Goal: Task Accomplishment & Management: Use online tool/utility

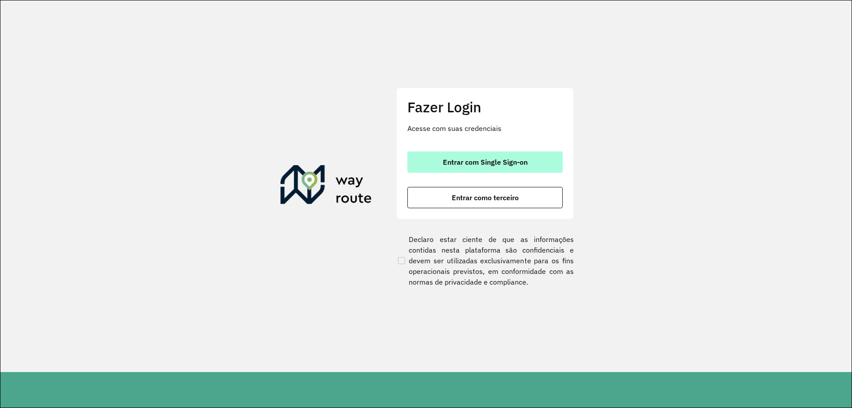
click at [498, 159] on span "Entrar com Single Sign-on" at bounding box center [485, 161] width 85 height 7
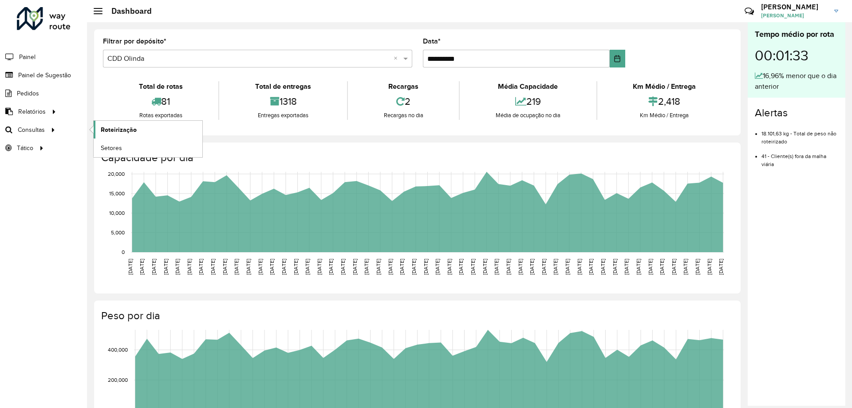
click at [102, 127] on span "Roteirização" at bounding box center [119, 129] width 36 height 9
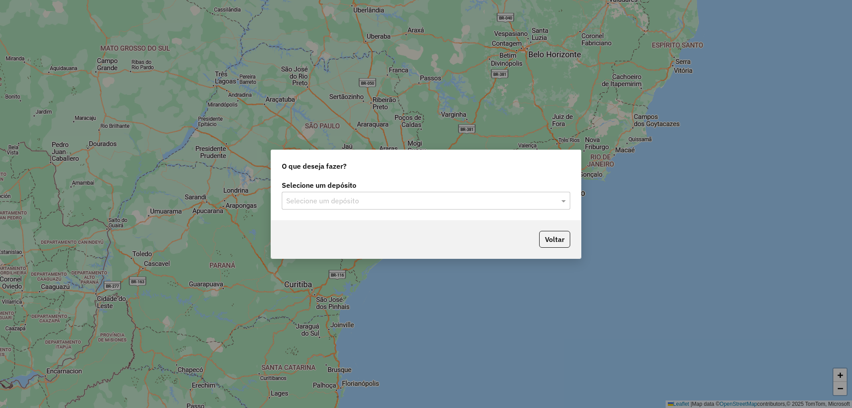
click at [352, 207] on div "Selecione um depósito" at bounding box center [426, 201] width 289 height 18
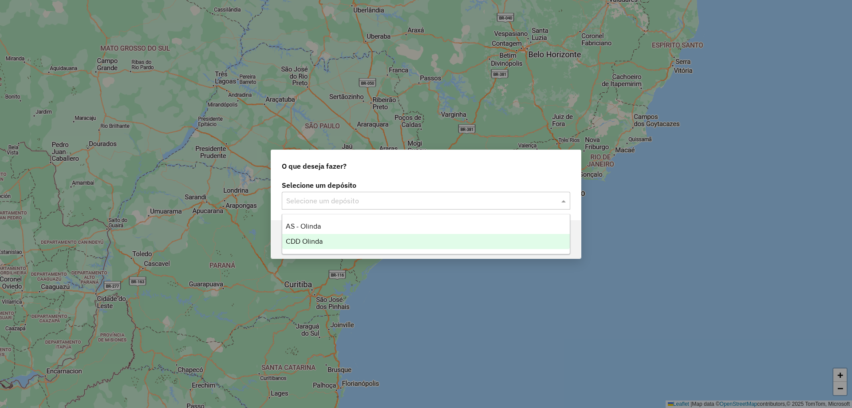
click at [330, 239] on div "CDD Olinda" at bounding box center [426, 241] width 288 height 15
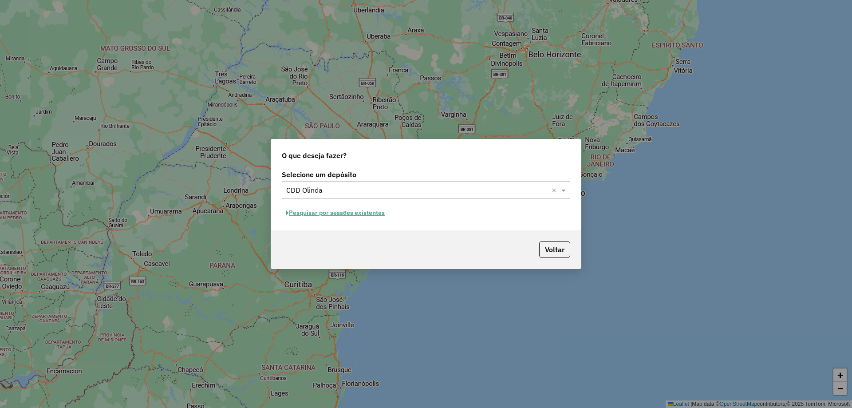
click at [360, 214] on button "Pesquisar por sessões existentes" at bounding box center [335, 213] width 107 height 14
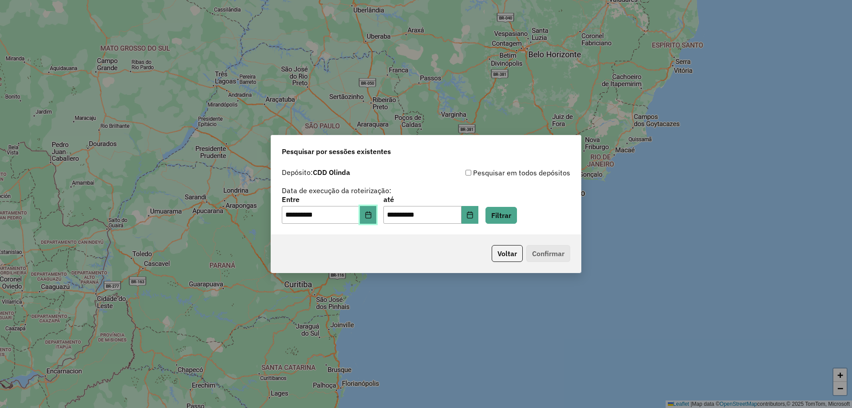
click at [372, 215] on icon "Choose Date" at bounding box center [368, 214] width 7 height 7
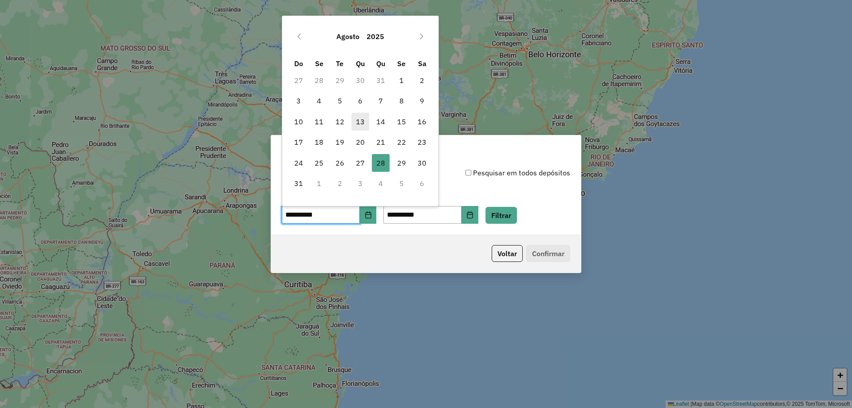
click at [358, 119] on span "13" at bounding box center [361, 122] width 18 height 18
type input "**********"
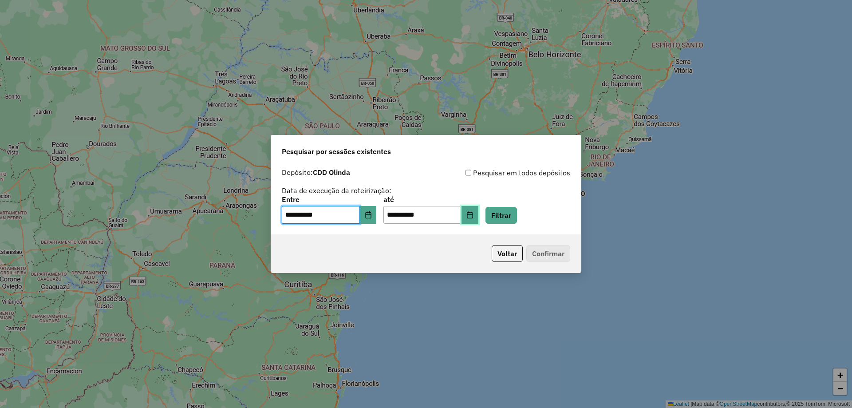
click at [478, 213] on button "Choose Date" at bounding box center [470, 215] width 17 height 18
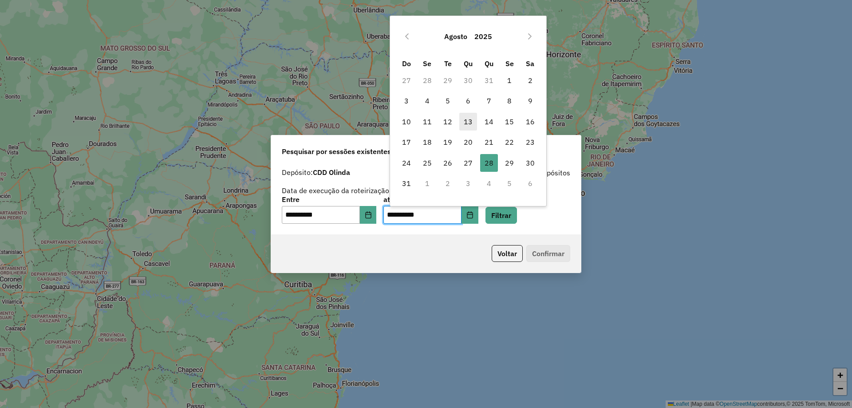
click at [471, 121] on span "13" at bounding box center [468, 122] width 18 height 18
type input "**********"
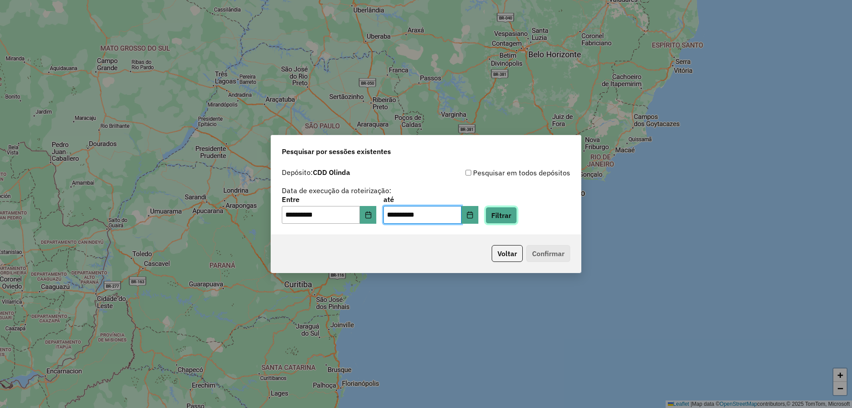
click at [514, 216] on button "Filtrar" at bounding box center [502, 215] width 32 height 17
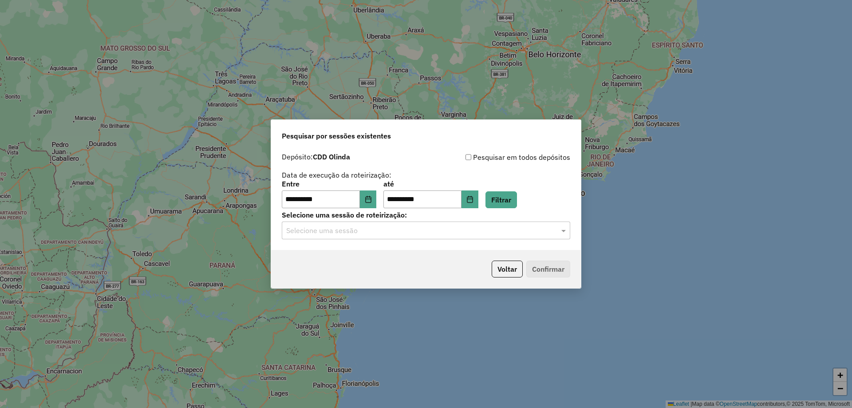
click at [383, 232] on input "text" at bounding box center [417, 230] width 262 height 11
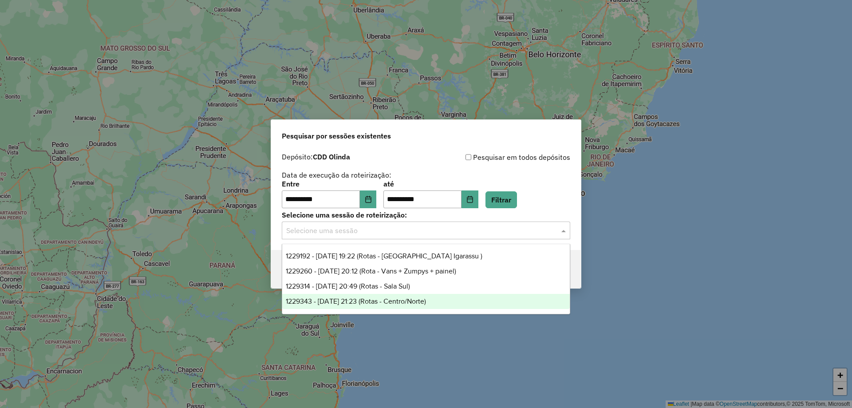
click at [397, 300] on span "1229343 - 13/08/2025 21:23 (Rotas - Centro/Norte)" at bounding box center [356, 301] width 140 height 8
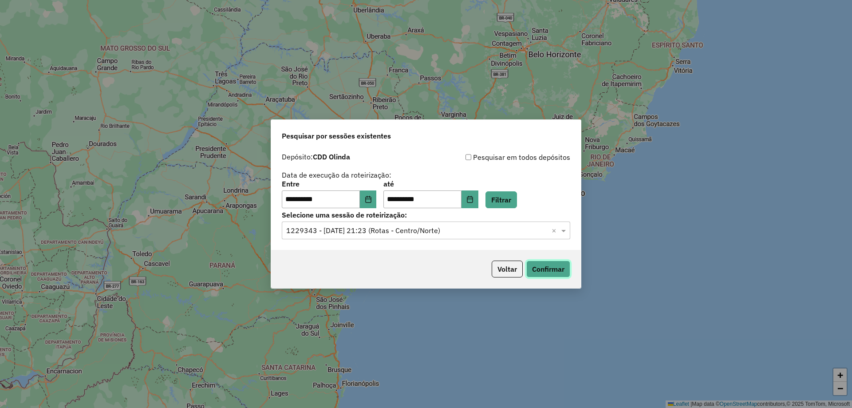
click at [544, 267] on button "Confirmar" at bounding box center [548, 269] width 44 height 17
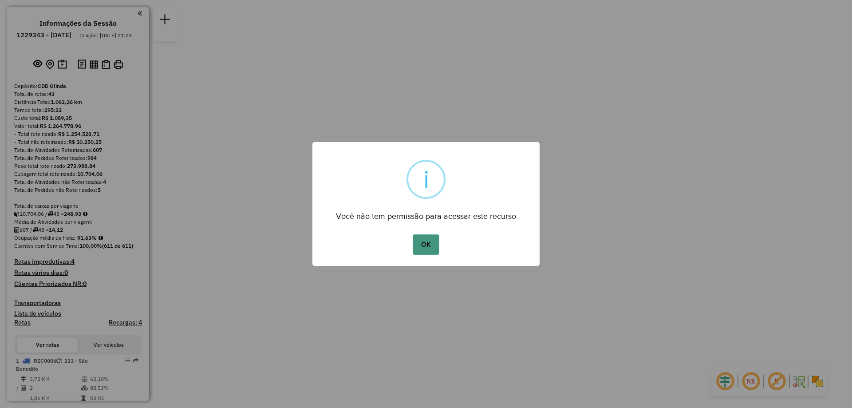
click at [421, 247] on button "OK" at bounding box center [426, 244] width 26 height 20
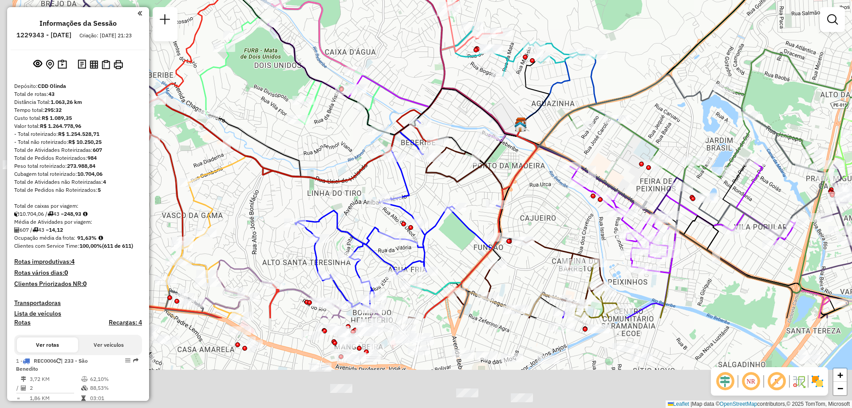
drag, startPoint x: 498, startPoint y: 294, endPoint x: 550, endPoint y: 148, distance: 155.0
click at [550, 148] on div "Rota 23 - Placa PDF1381 54612833 - JOAO VICTOR GONZAGA Rota 24 - Placa PDF2I11 …" at bounding box center [426, 204] width 852 height 408
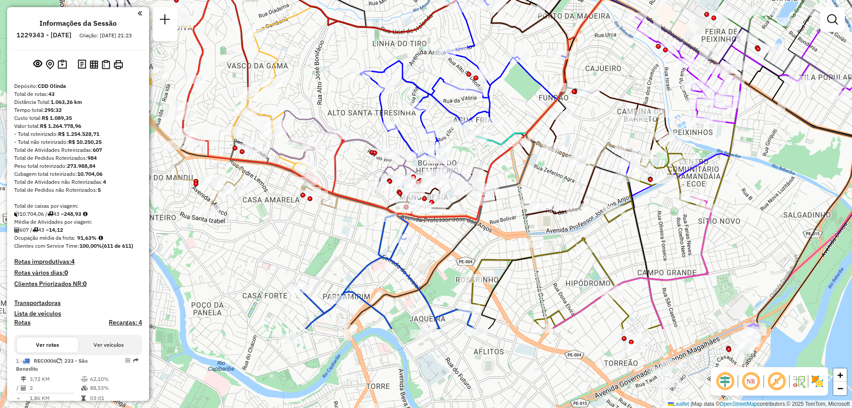
drag, startPoint x: 466, startPoint y: 290, endPoint x: 518, endPoint y: 174, distance: 126.7
click at [518, 174] on icon at bounding box center [559, 94] width 659 height 257
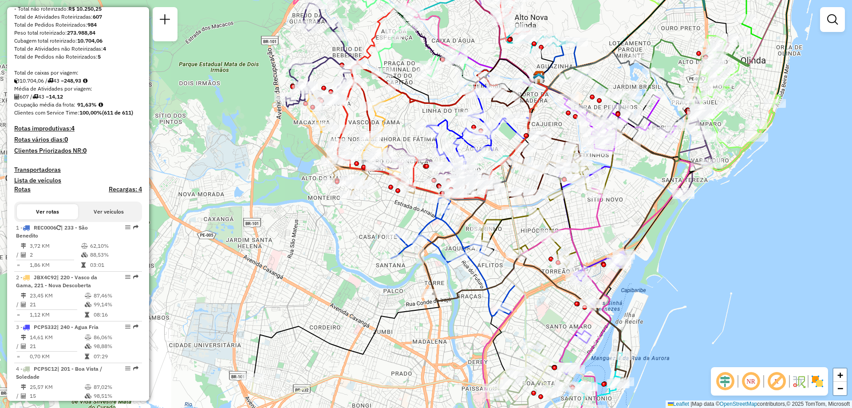
scroll to position [266, 0]
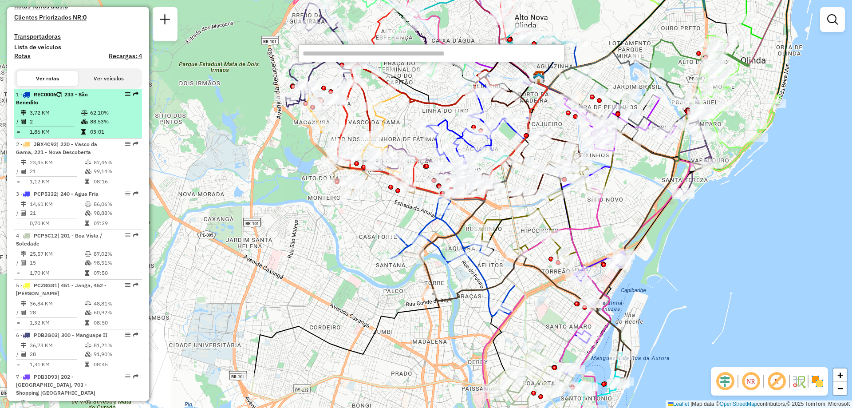
click at [63, 126] on td "2" at bounding box center [54, 121] width 51 height 9
select select "**********"
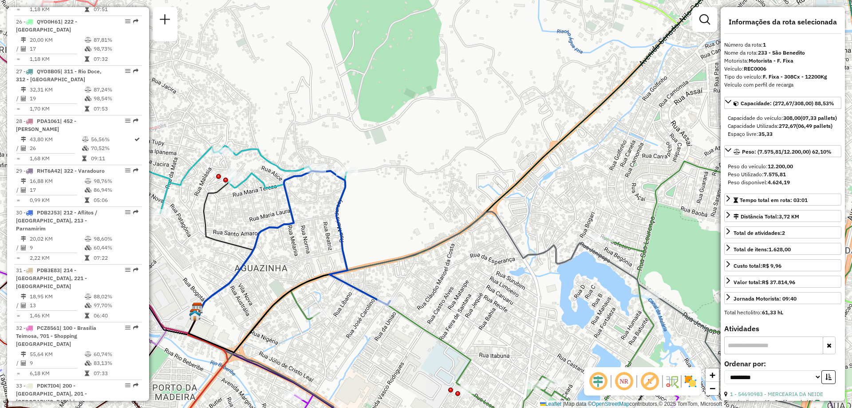
scroll to position [1775, 0]
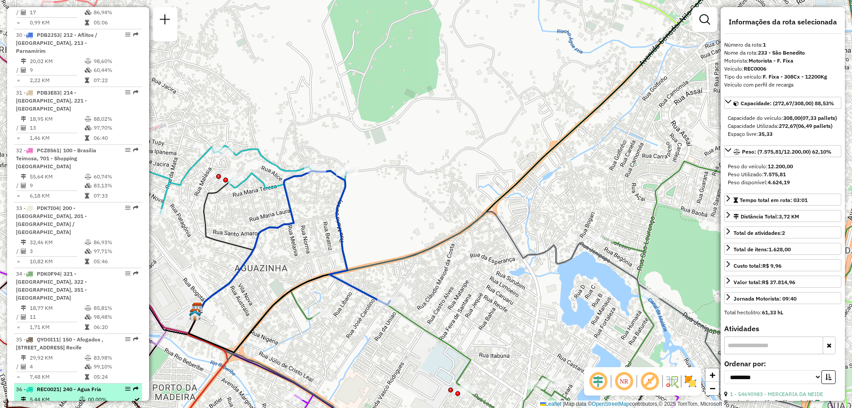
click at [75, 395] on td "5,44 KM" at bounding box center [53, 399] width 49 height 9
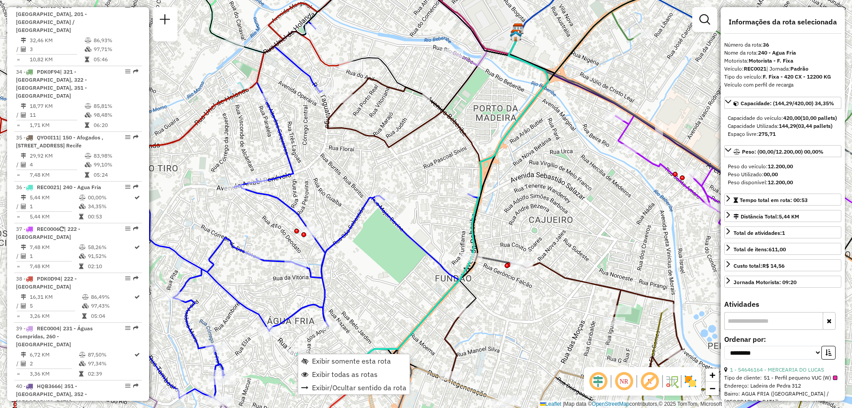
scroll to position [2064, 0]
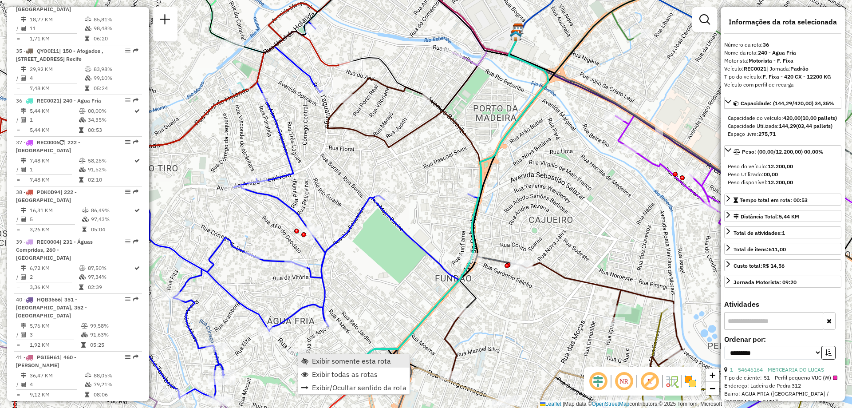
click at [324, 359] on span "Exibir somente esta rota" at bounding box center [351, 360] width 79 height 7
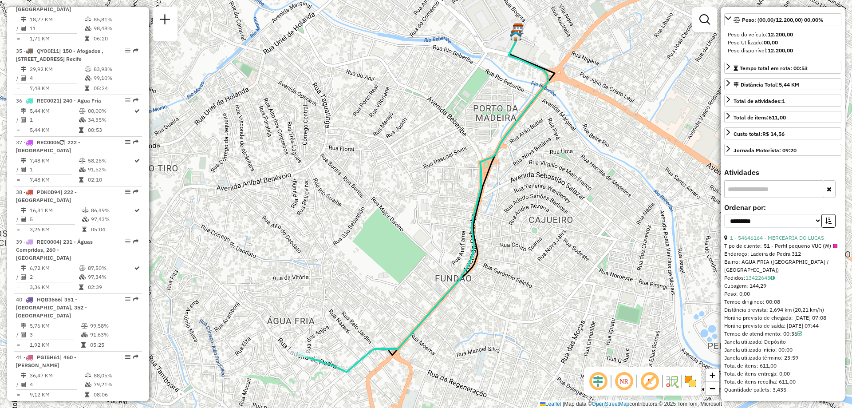
scroll to position [148, 0]
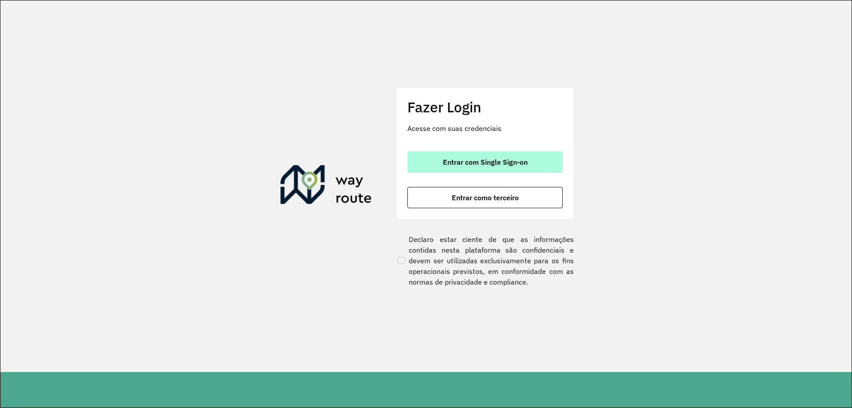
click at [501, 153] on button "Entrar com Single Sign-on" at bounding box center [484, 161] width 155 height 21
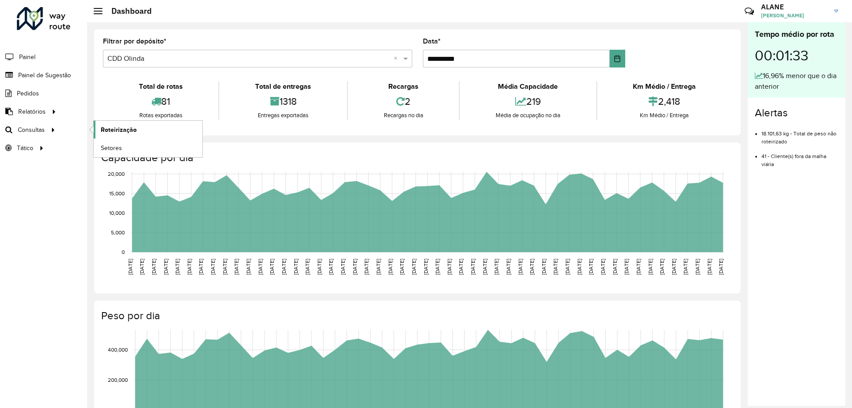
click at [123, 128] on span "Roteirização" at bounding box center [119, 129] width 36 height 9
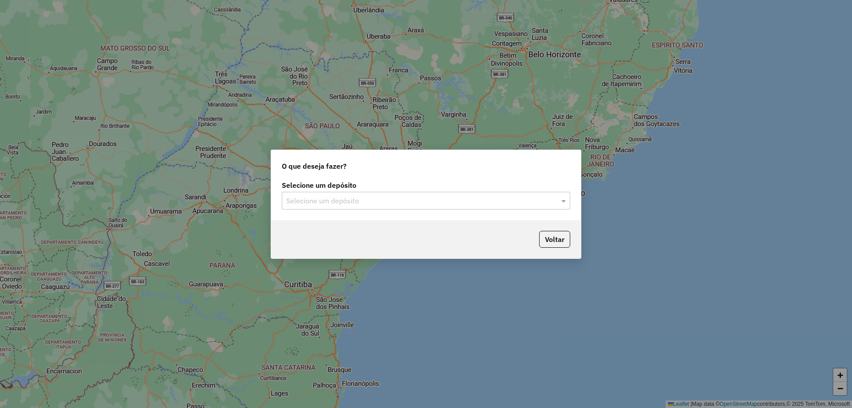
click at [372, 184] on label "Selecione um depósito" at bounding box center [426, 185] width 289 height 11
click at [371, 201] on input "text" at bounding box center [417, 201] width 262 height 11
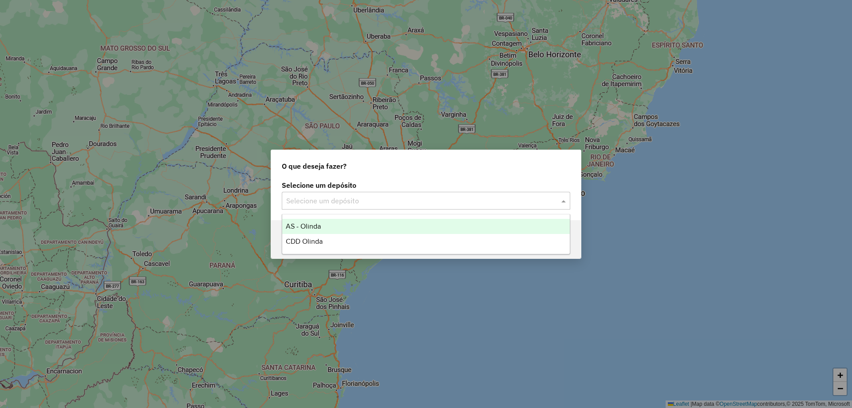
click at [334, 237] on div "CDD Olinda" at bounding box center [426, 241] width 288 height 15
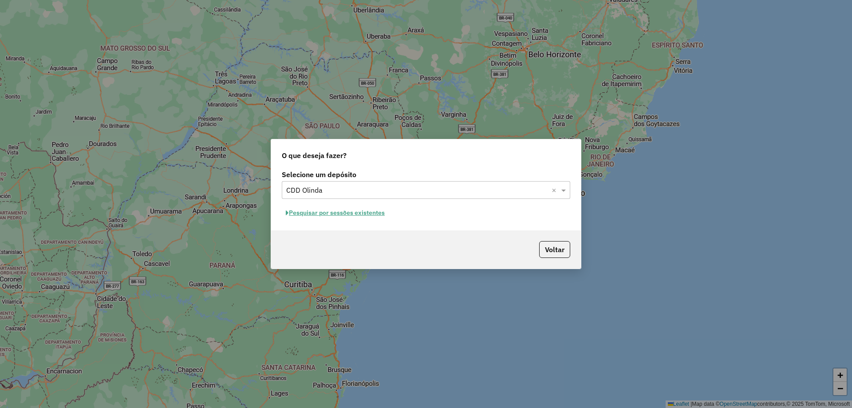
click at [338, 215] on button "Pesquisar por sessões existentes" at bounding box center [335, 213] width 107 height 14
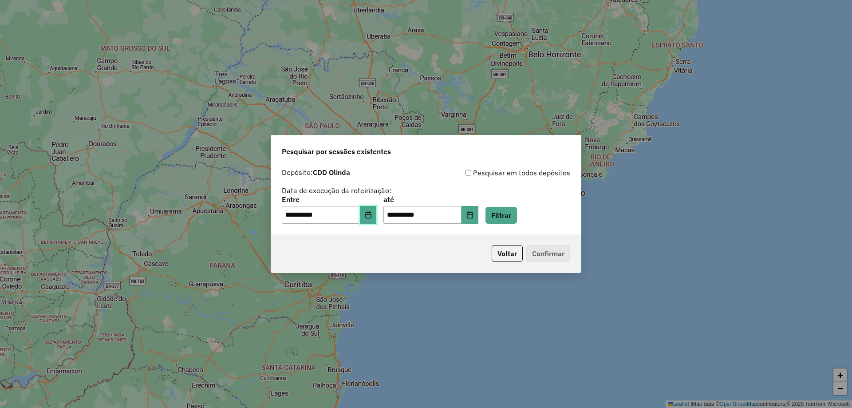
click at [377, 210] on button "Choose Date" at bounding box center [368, 215] width 17 height 18
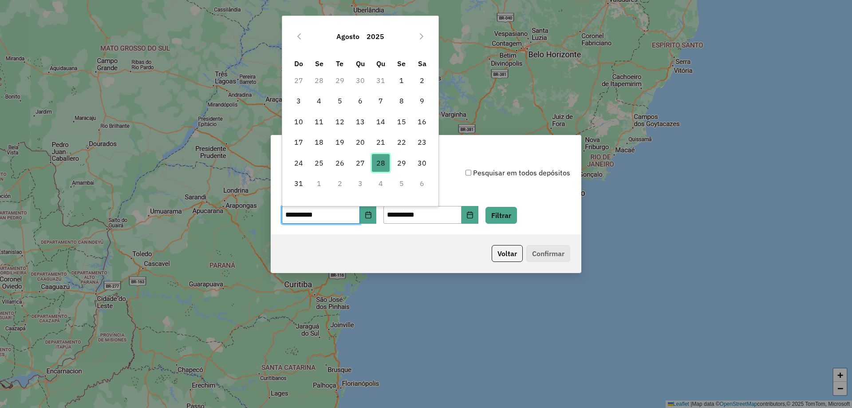
click at [383, 162] on span "28" at bounding box center [381, 163] width 18 height 18
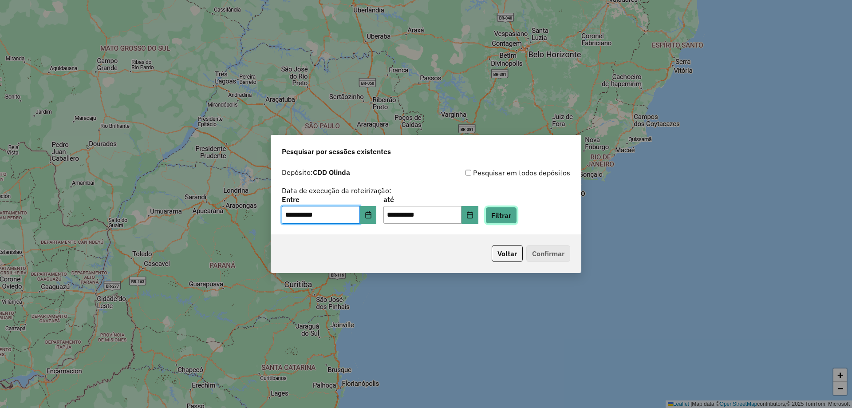
click at [503, 208] on button "Filtrar" at bounding box center [502, 215] width 32 height 17
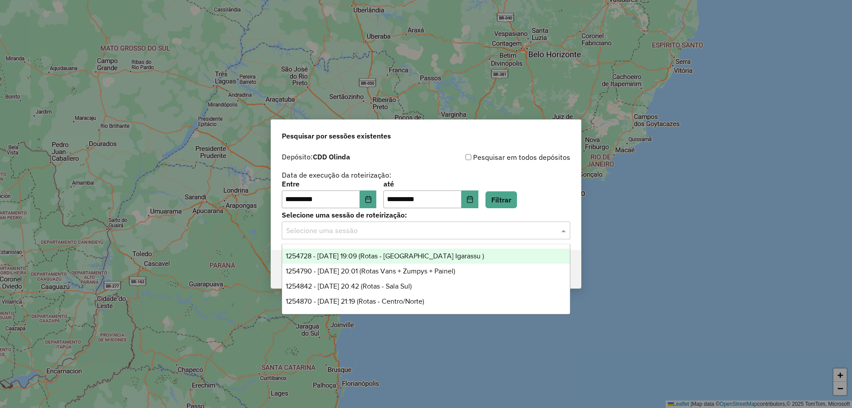
click at [320, 236] on div "Selecione uma sessão" at bounding box center [426, 230] width 289 height 18
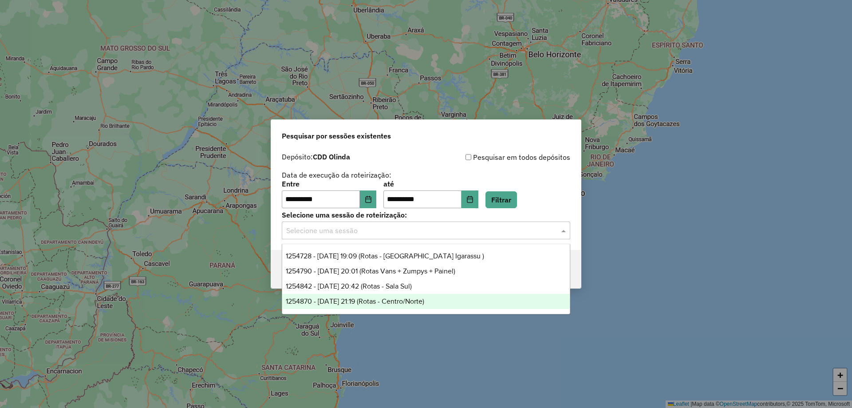
click at [387, 299] on span "1254870 - 28/08/2025 21:19 (Rotas - Centro/Norte)" at bounding box center [355, 301] width 138 height 8
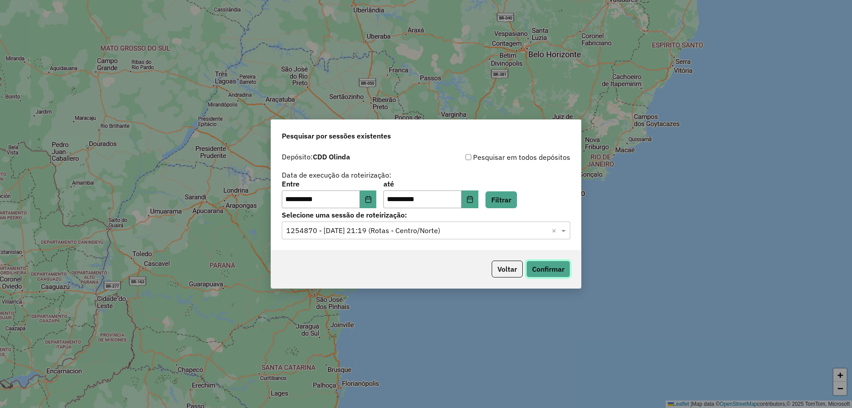
click at [528, 262] on button "Confirmar" at bounding box center [548, 269] width 44 height 17
